Goal: Task Accomplishment & Management: Manage account settings

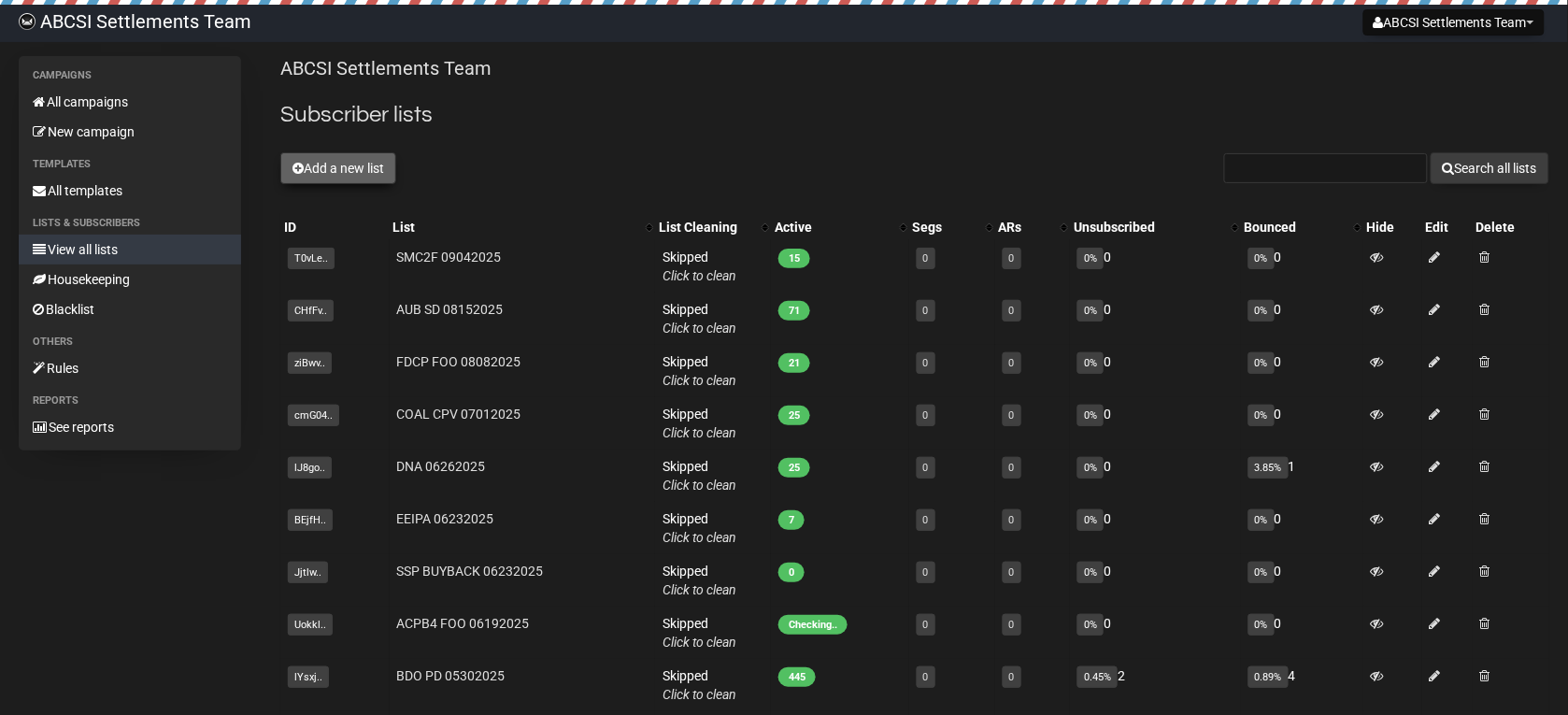
click at [335, 176] on button "Add a new list" at bounding box center [338, 168] width 116 height 31
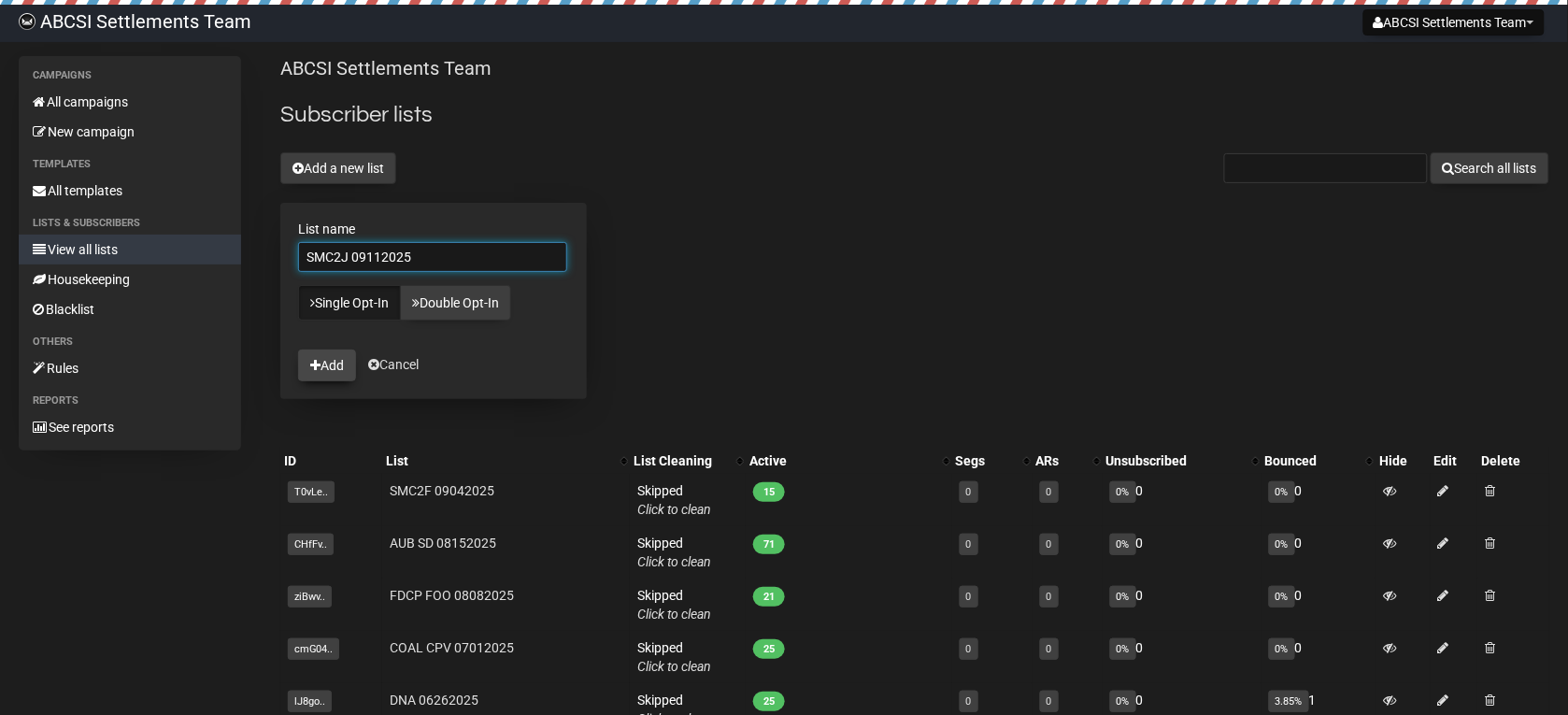
type input "SMC2J 09112025"
click at [332, 380] on button "Add" at bounding box center [327, 365] width 58 height 31
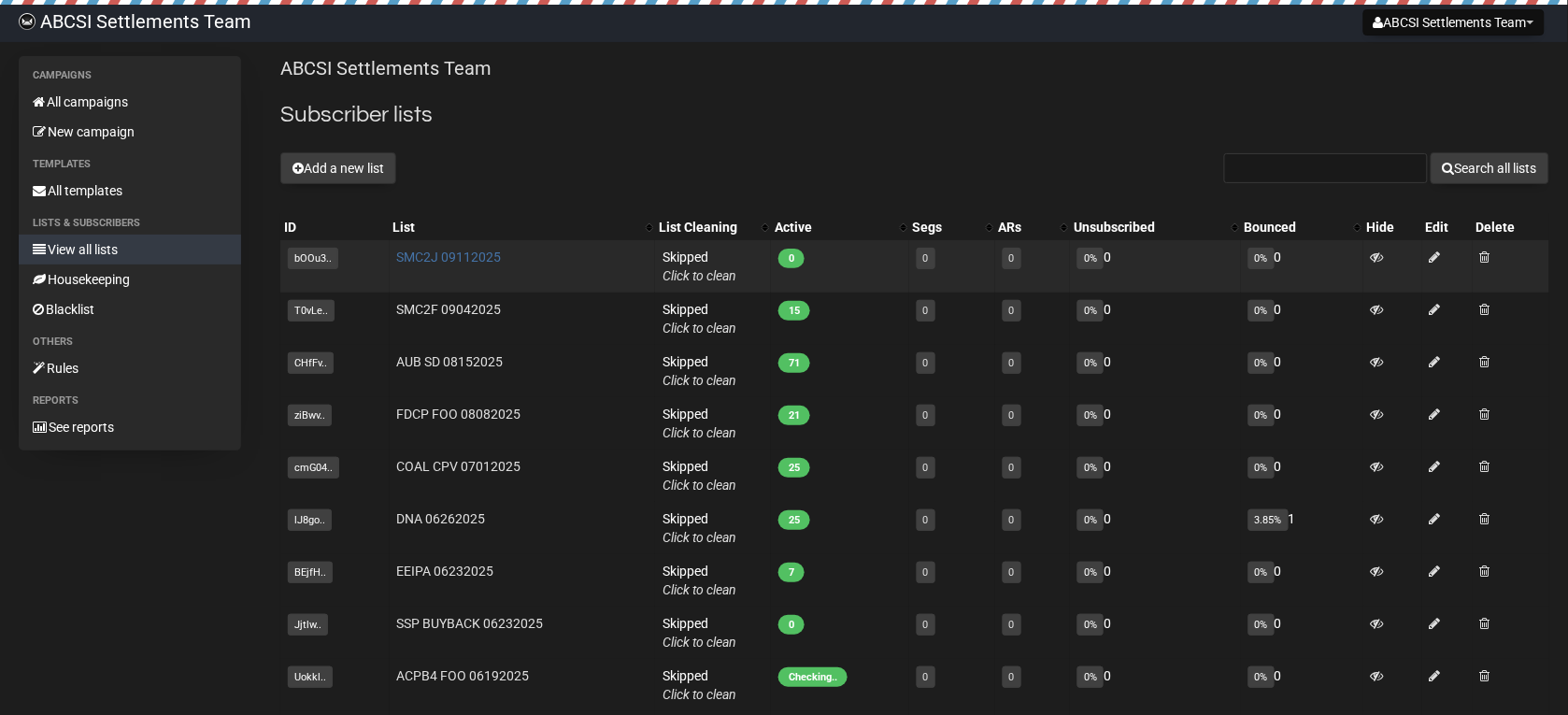
click at [446, 253] on link "SMC2J 09112025" at bounding box center [449, 257] width 104 height 15
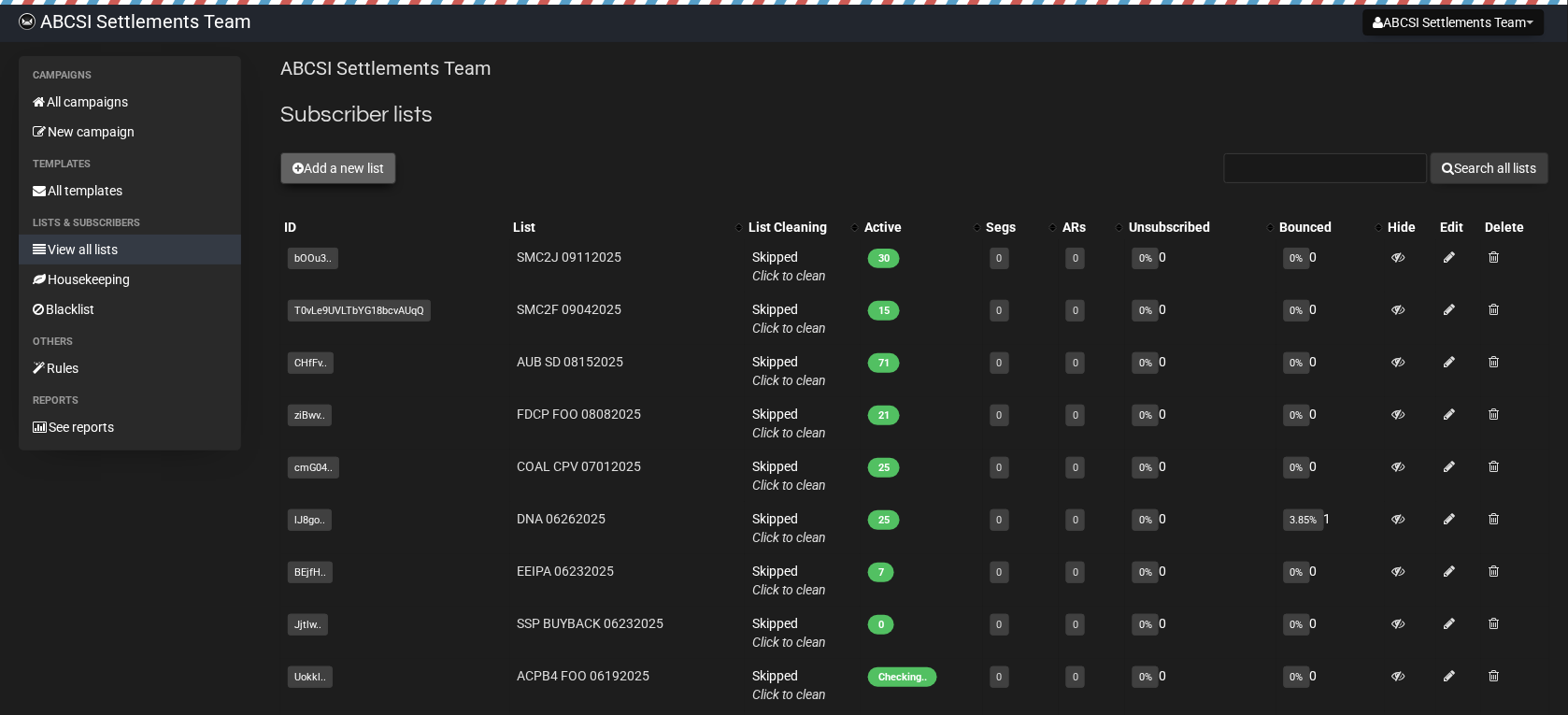
click at [306, 170] on button "Add a new list" at bounding box center [338, 168] width 116 height 31
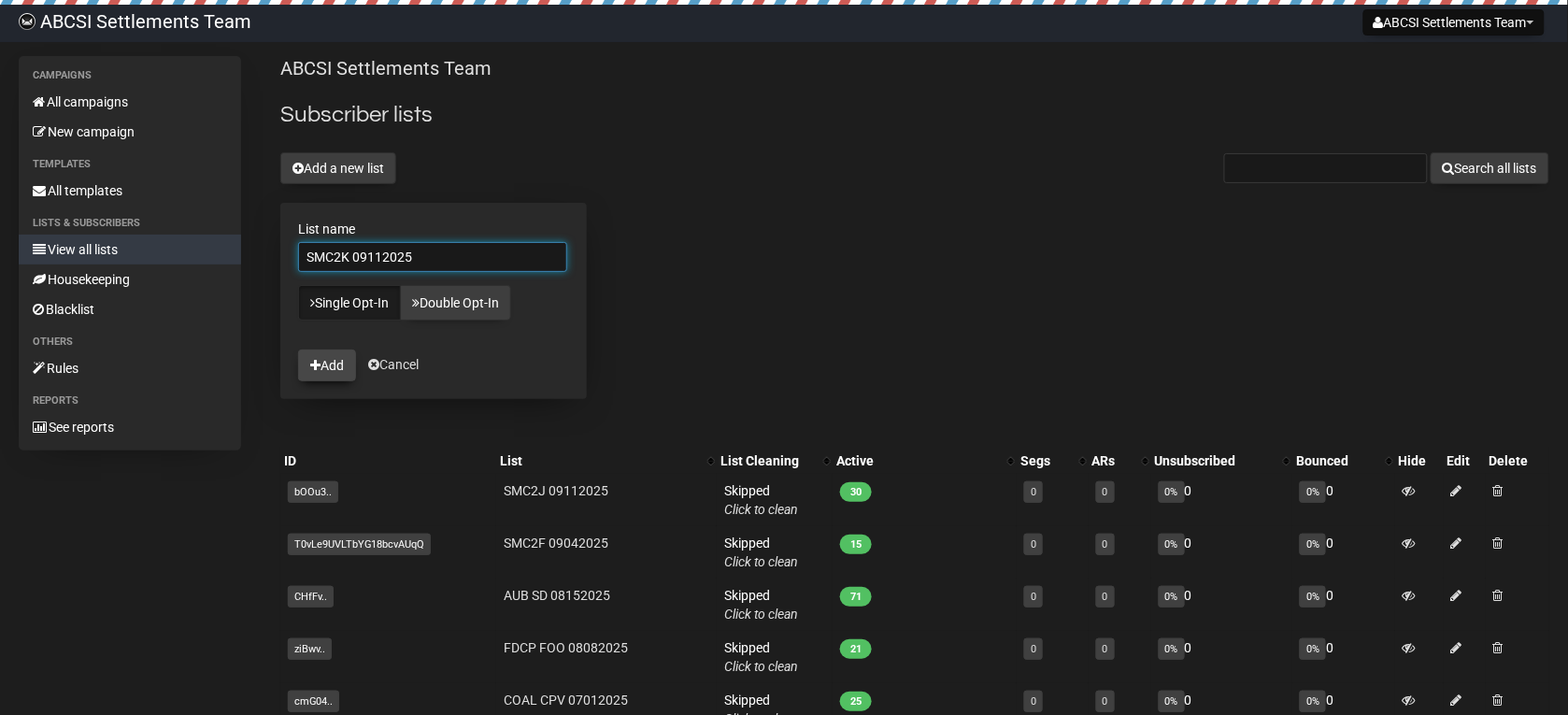
type input "SMC2K 09112025"
click at [310, 372] on icon "submit" at bounding box center [315, 366] width 10 height 13
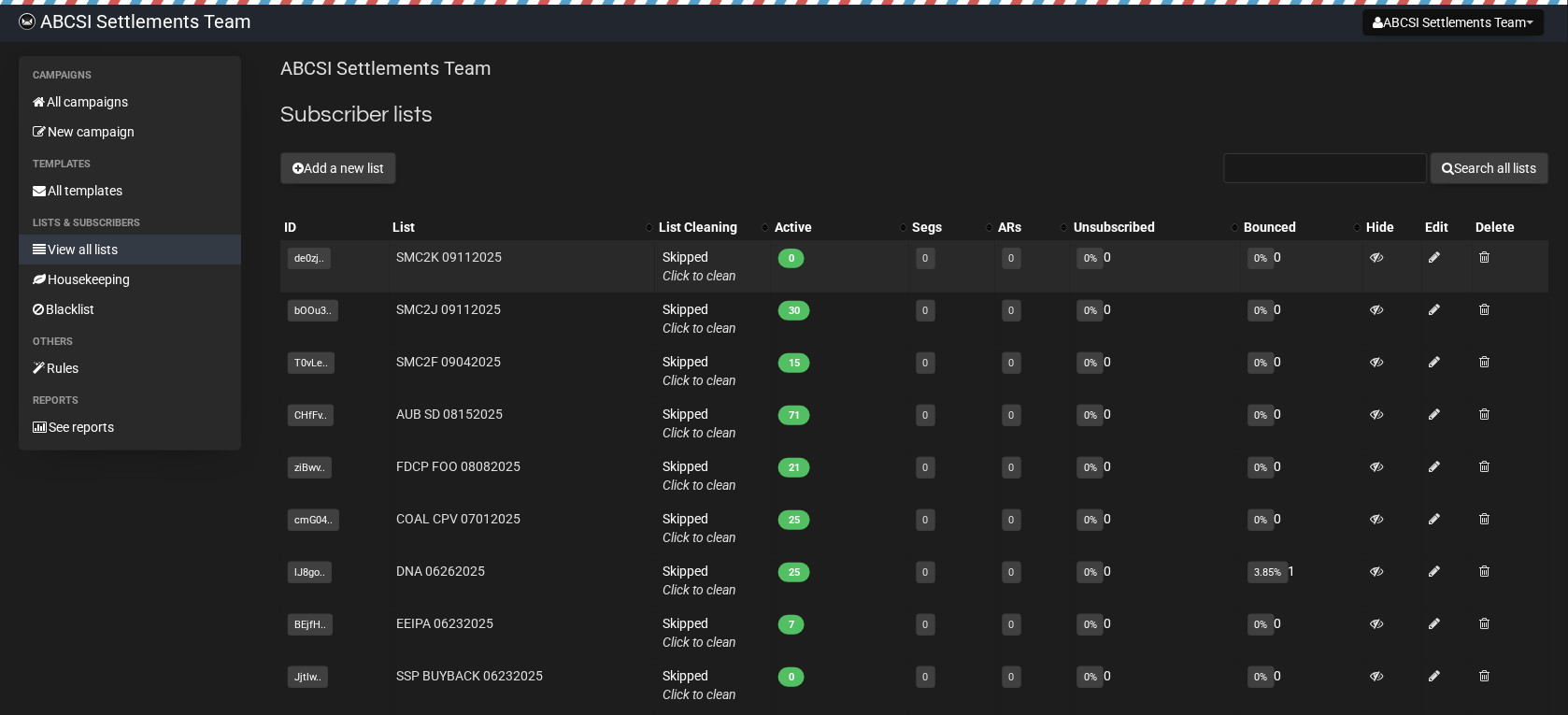
click at [444, 248] on td "SMC2K 09112025" at bounding box center [523, 266] width 266 height 52
click at [412, 255] on link "SMC2K 09112025" at bounding box center [449, 257] width 105 height 15
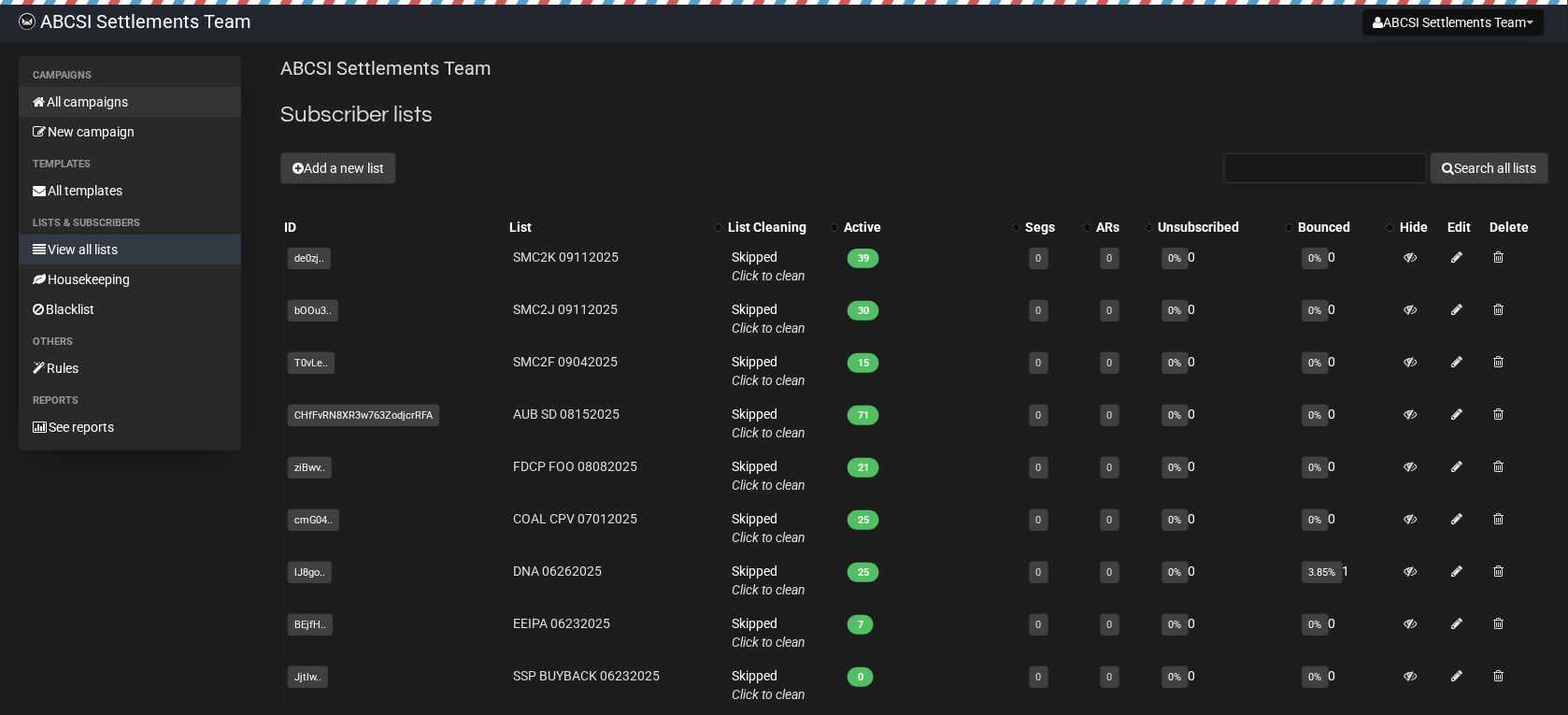
click at [109, 96] on link "All campaigns" at bounding box center [130, 103] width 222 height 30
